Goal: Navigation & Orientation: Understand site structure

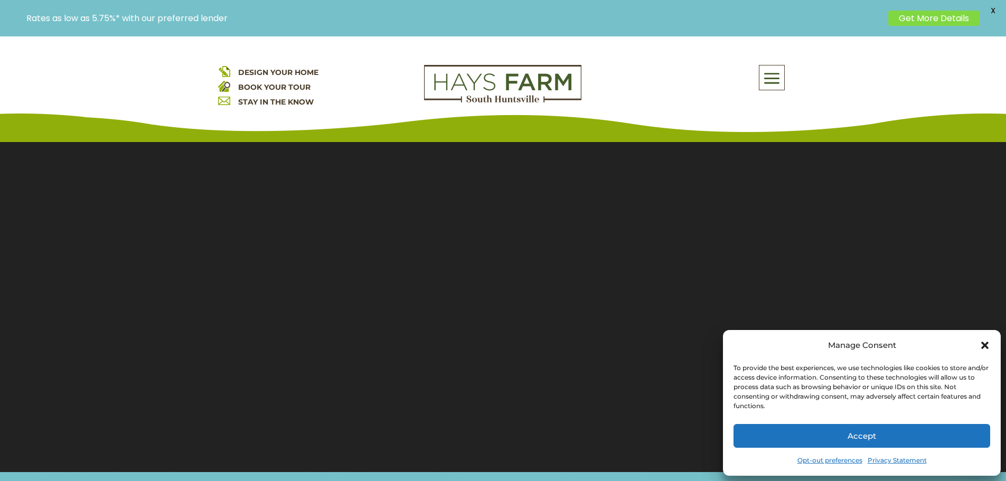
click at [986, 342] on icon "Close dialog" at bounding box center [985, 345] width 11 height 11
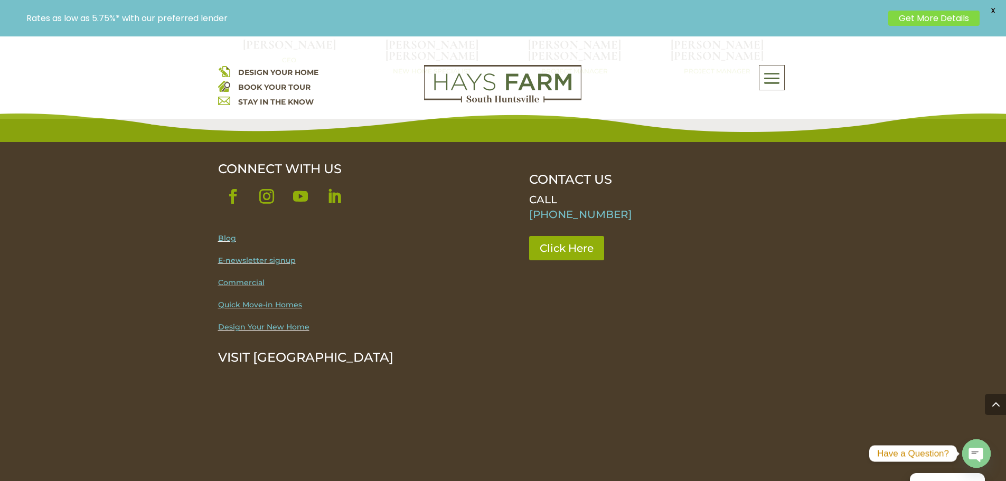
scroll to position [3381, 0]
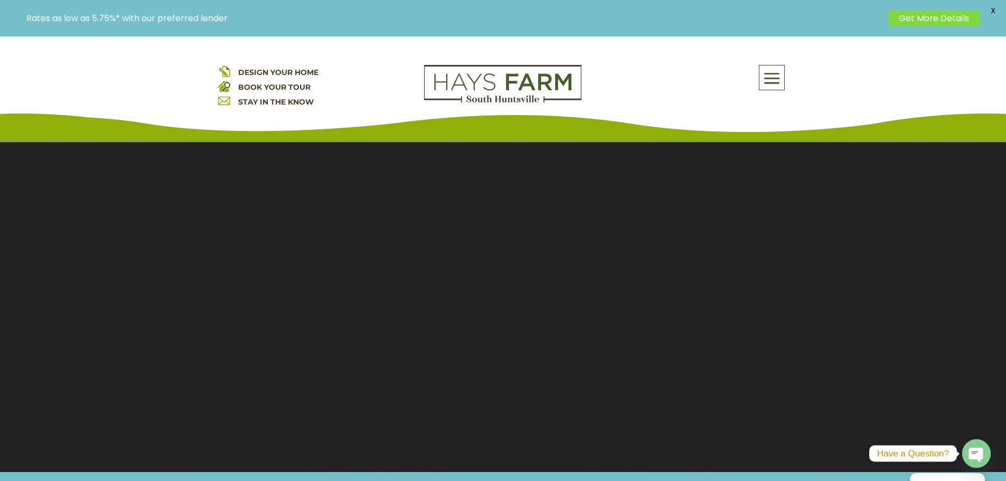
click at [764, 88] on span at bounding box center [772, 79] width 25 height 24
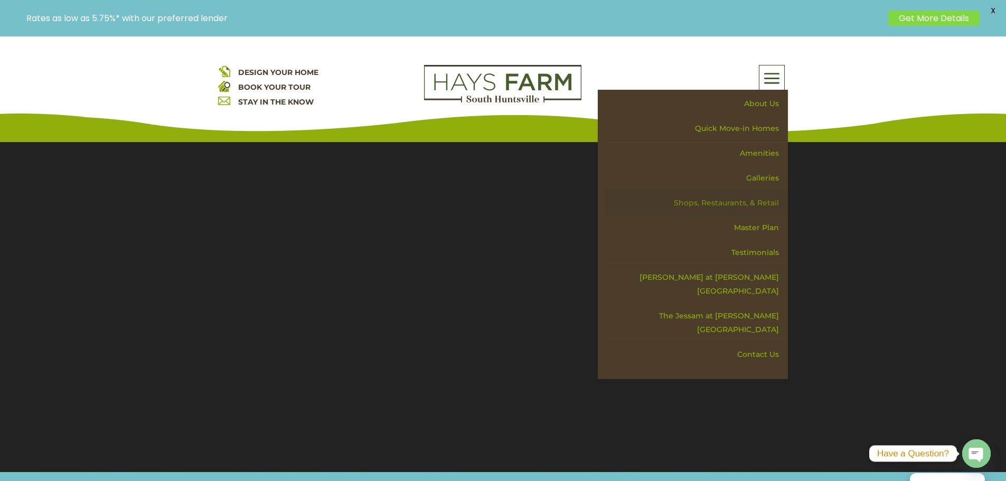
click at [760, 201] on link "Shops, Restaurants, & Retail" at bounding box center [696, 203] width 183 height 25
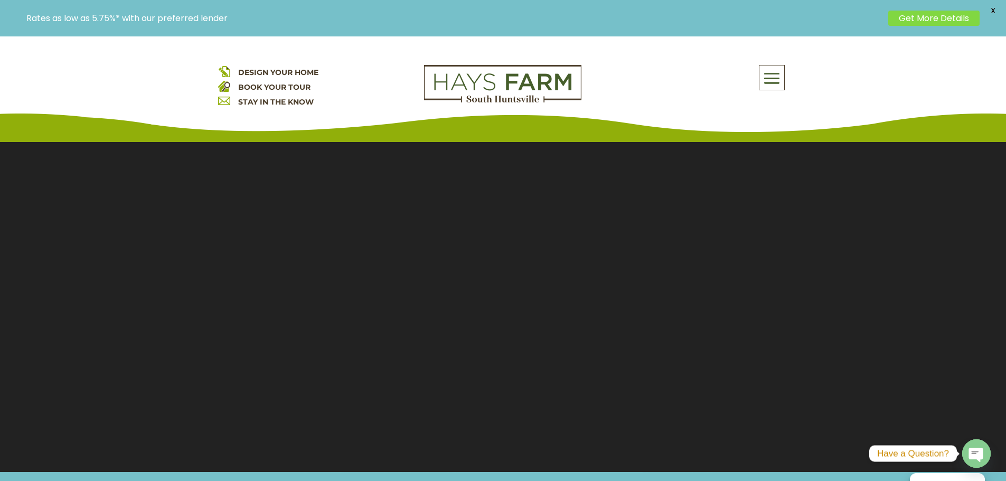
click at [780, 75] on span at bounding box center [772, 79] width 25 height 24
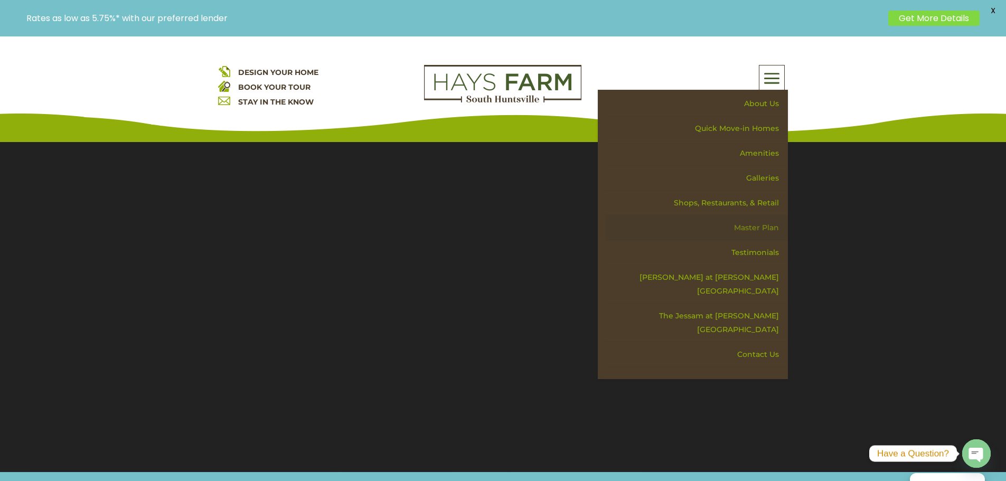
click at [758, 229] on link "Master Plan" at bounding box center [696, 228] width 183 height 25
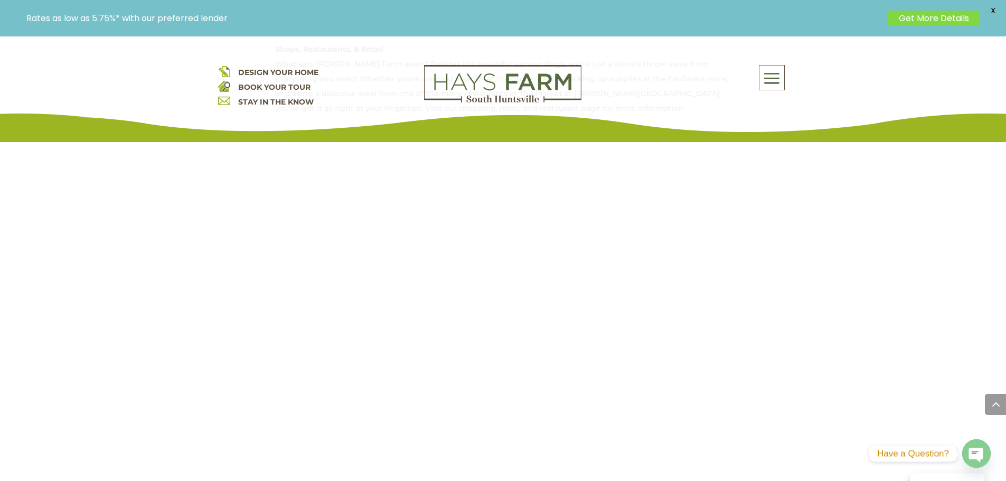
scroll to position [845, 0]
